Goal: Navigation & Orientation: Find specific page/section

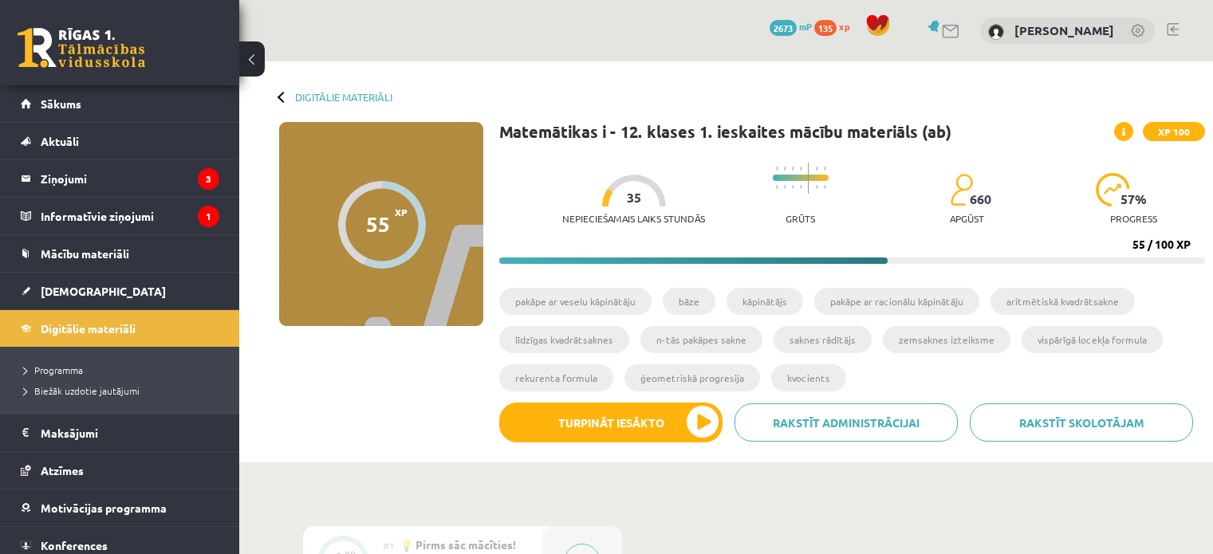
scroll to position [732, 0]
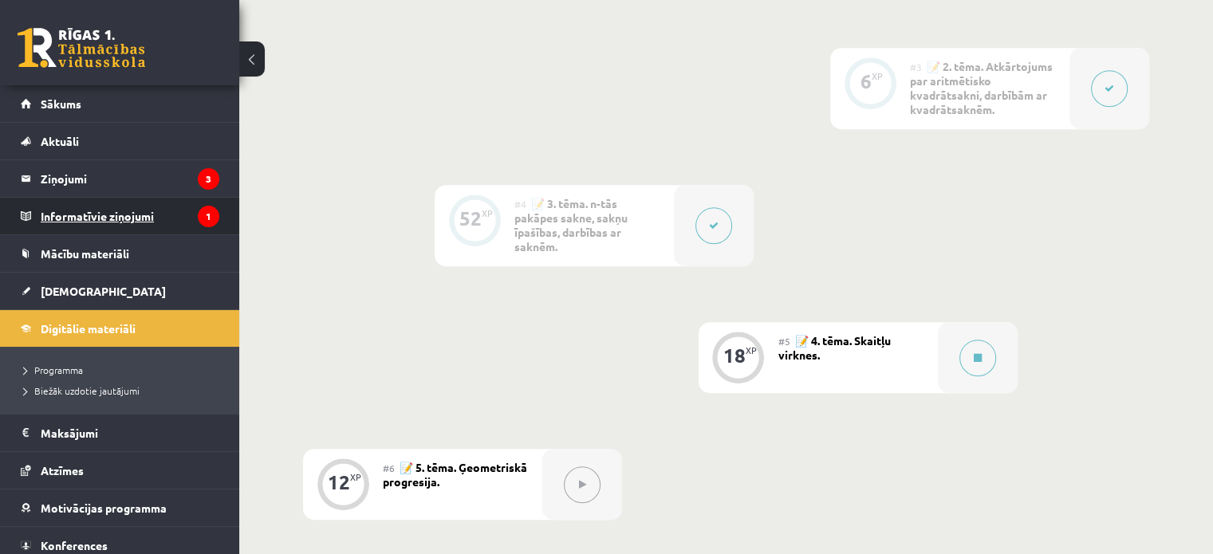
click at [141, 209] on legend "Informatīvie ziņojumi 1" at bounding box center [130, 216] width 179 height 37
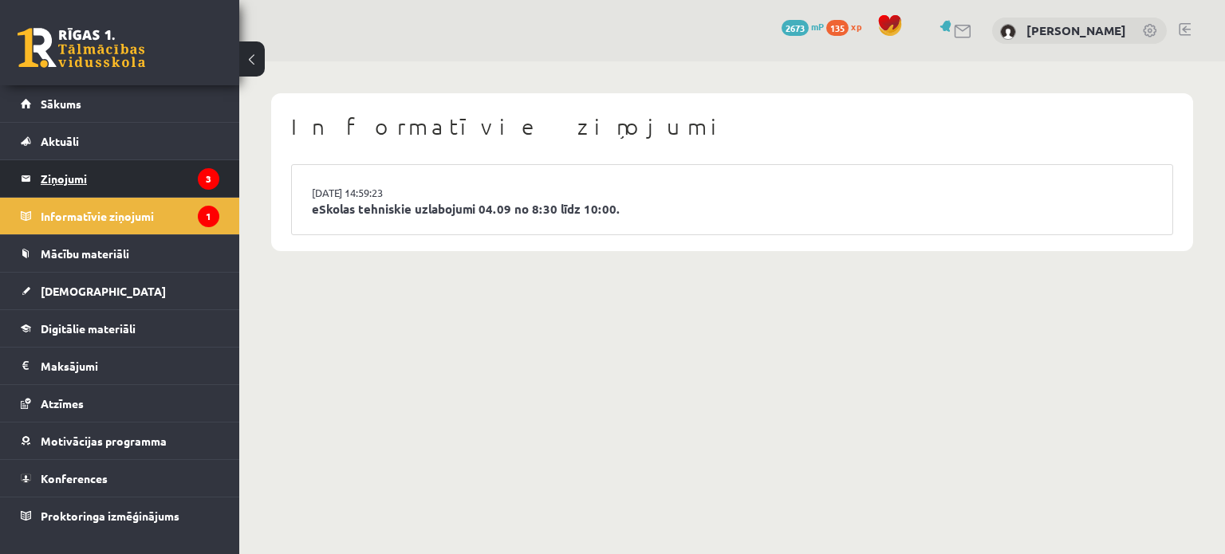
click at [172, 191] on legend "Ziņojumi 3" at bounding box center [130, 178] width 179 height 37
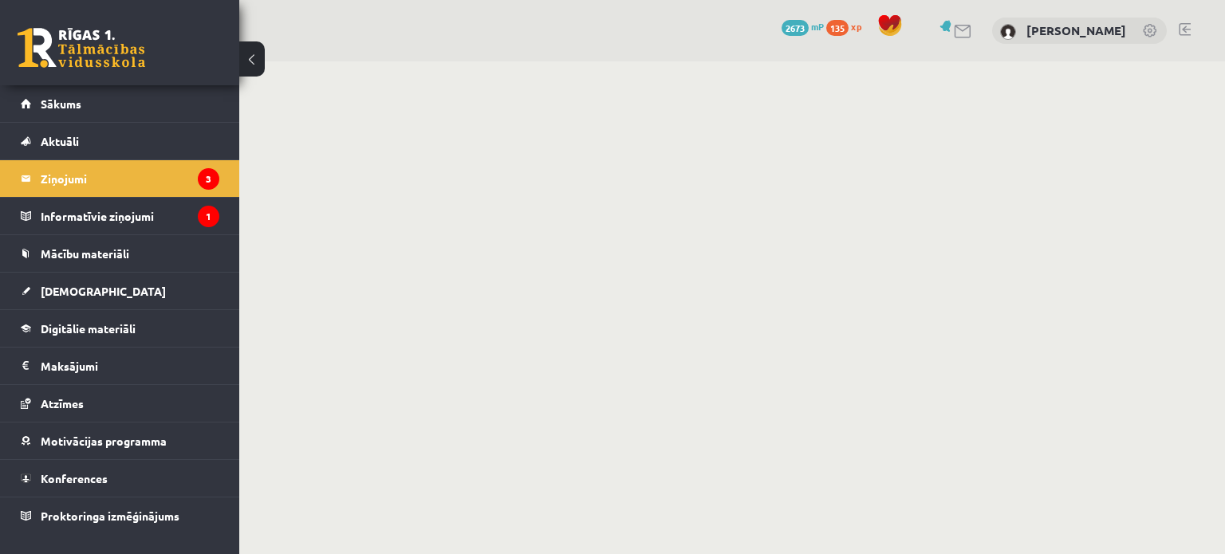
click at [176, 122] on li "Aktuāli Kā mācīties eSKOLĀ Kontakti Normatīvie akti Online konsultācijas Skolot…" at bounding box center [119, 140] width 239 height 37
click at [98, 114] on link "Sākums" at bounding box center [120, 103] width 199 height 37
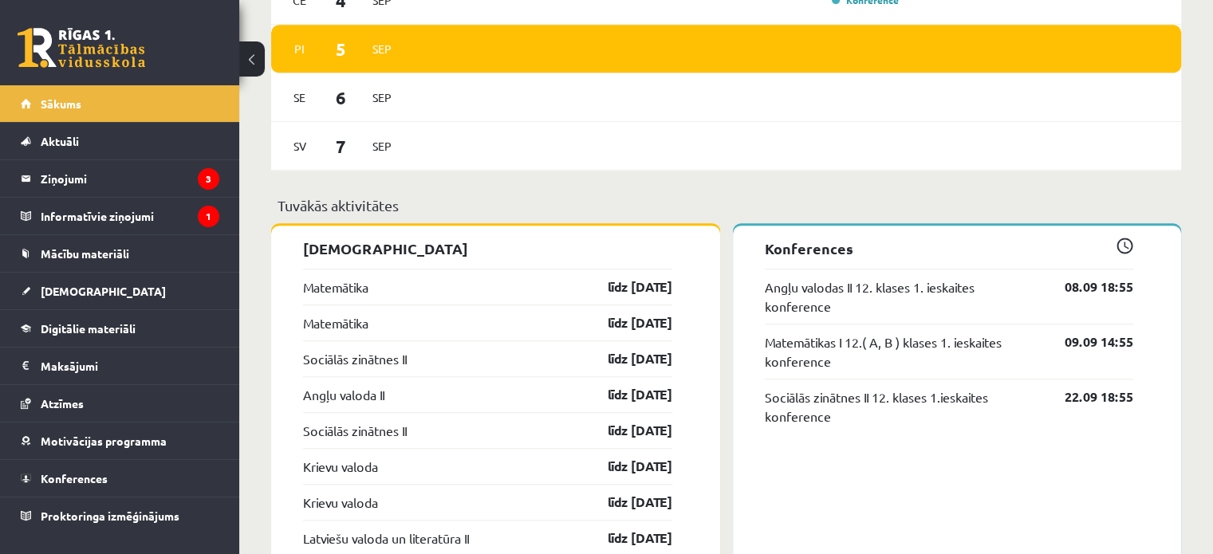
scroll to position [1193, 0]
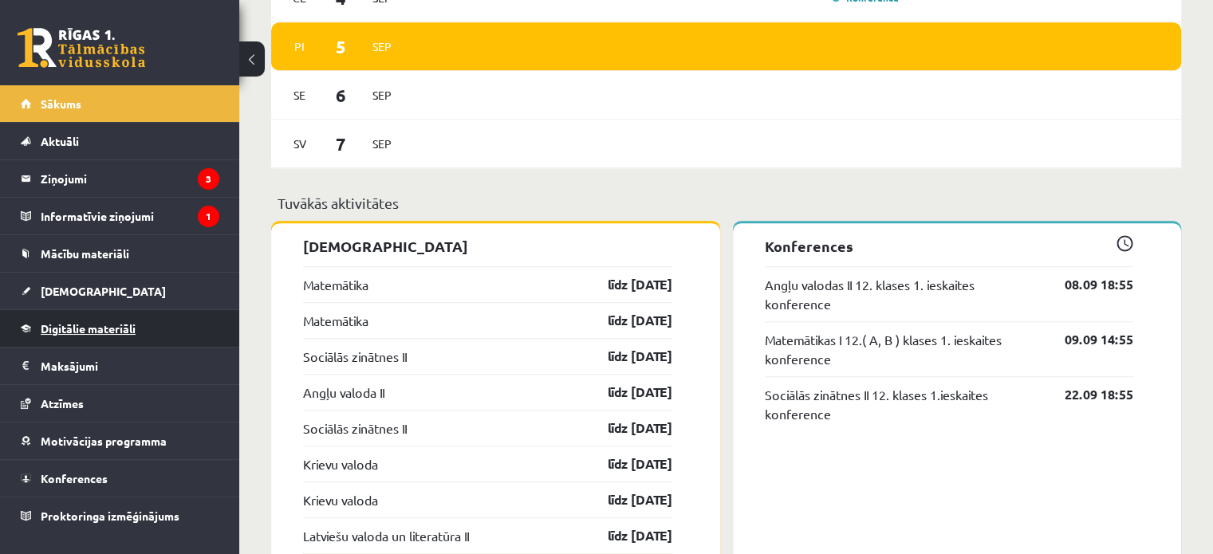
click at [160, 318] on link "Digitālie materiāli" at bounding box center [120, 328] width 199 height 37
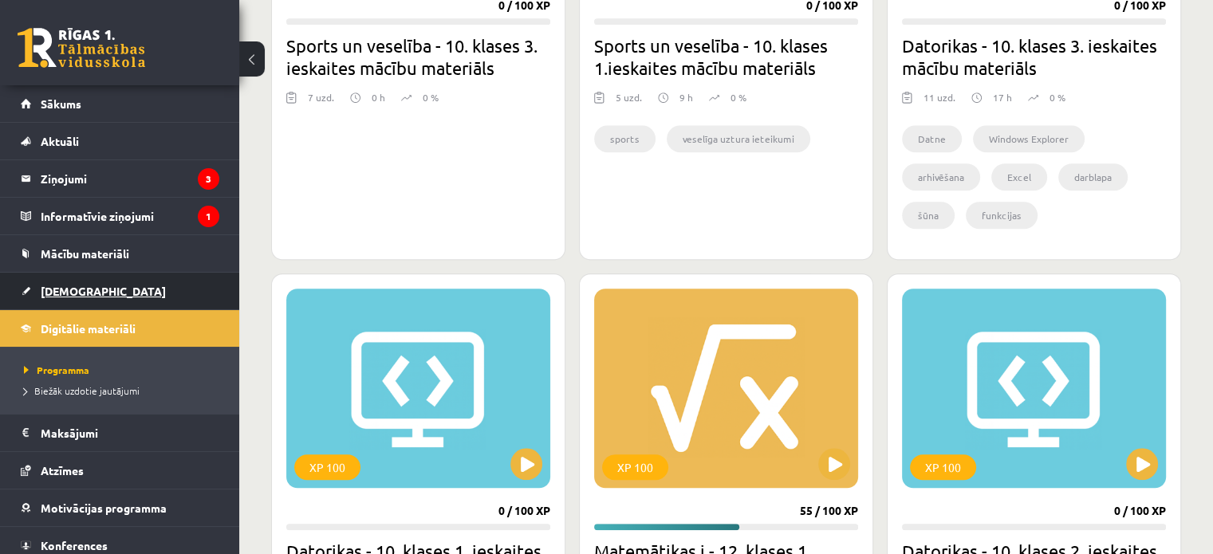
click at [160, 288] on link "[DEMOGRAPHIC_DATA]" at bounding box center [120, 291] width 199 height 37
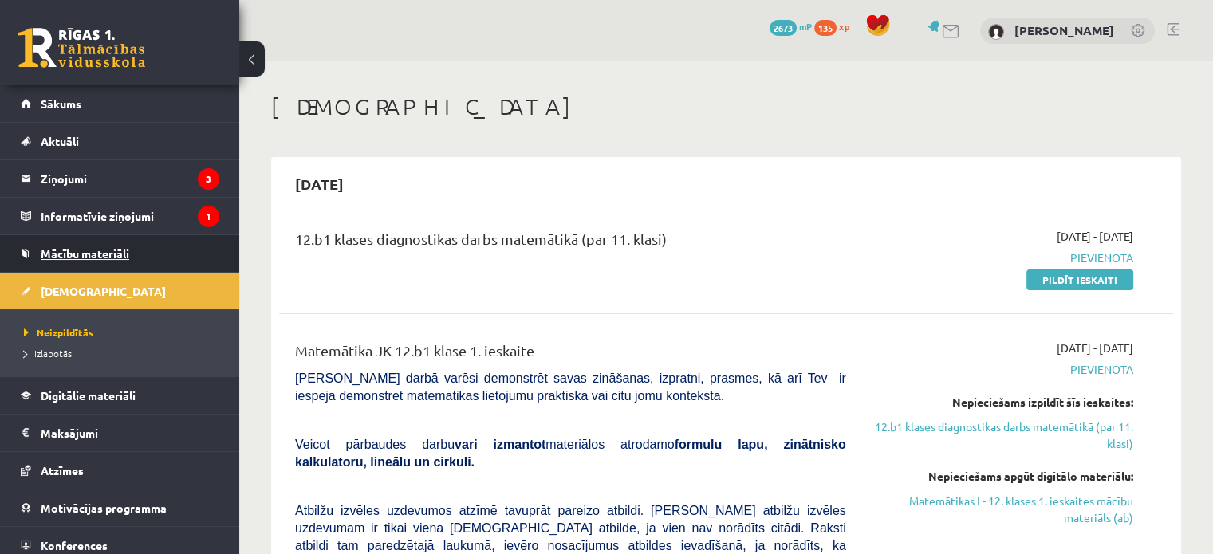
click at [109, 250] on span "Mācību materiāli" at bounding box center [85, 253] width 89 height 14
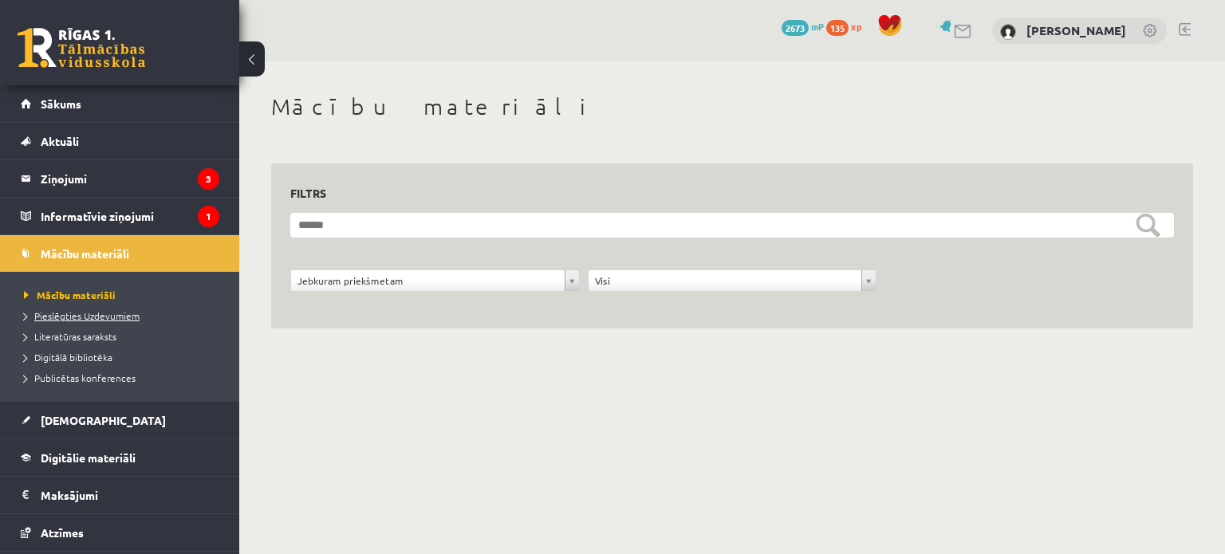
click at [97, 318] on span "Pieslēgties Uzdevumiem" at bounding box center [82, 316] width 116 height 13
